Goal: Communication & Community: Answer question/provide support

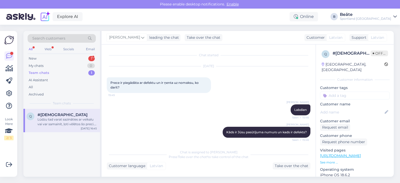
scroll to position [120, 0]
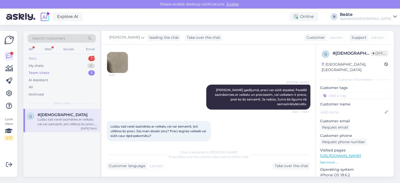
click at [40, 58] on div "New 1" at bounding box center [62, 58] width 68 height 7
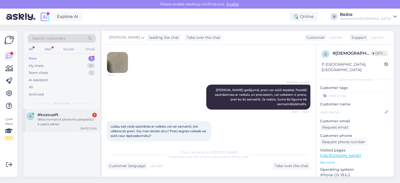
click at [47, 116] on span "#kozoueft" at bounding box center [48, 115] width 21 height 5
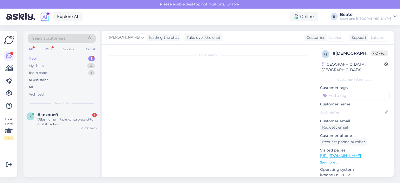
scroll to position [0, 0]
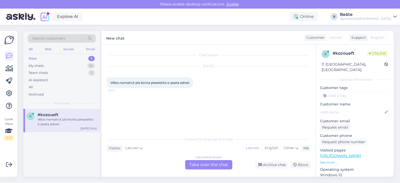
click at [216, 162] on div "Latvian to Latvian Take over the chat" at bounding box center [208, 164] width 47 height 9
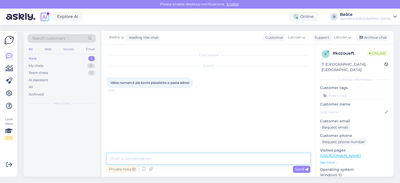
click at [216, 162] on textarea at bounding box center [209, 158] width 204 height 11
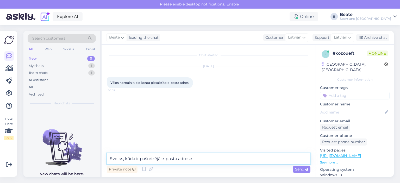
type textarea "[PERSON_NAME], kāda ir pašreizējā e-pasta adrese?"
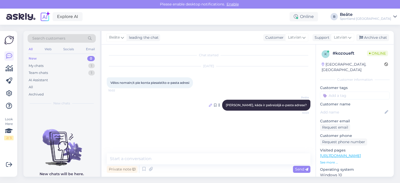
click at [212, 106] on icon at bounding box center [210, 105] width 3 height 3
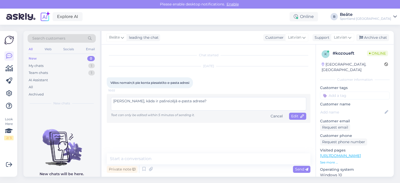
click at [125, 101] on textarea "[PERSON_NAME], kāda ir pašreizējā e-pasta adrese?" at bounding box center [208, 104] width 195 height 14
type textarea "Sveiki, kāda ir pašreizējā e-pasta adrese?"
click at [297, 116] on span "Edit" at bounding box center [297, 116] width 13 height 5
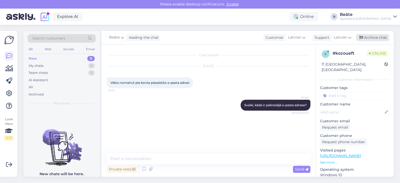
click at [383, 36] on div "Archive chat" at bounding box center [372, 37] width 33 height 7
